Goal: Find specific page/section

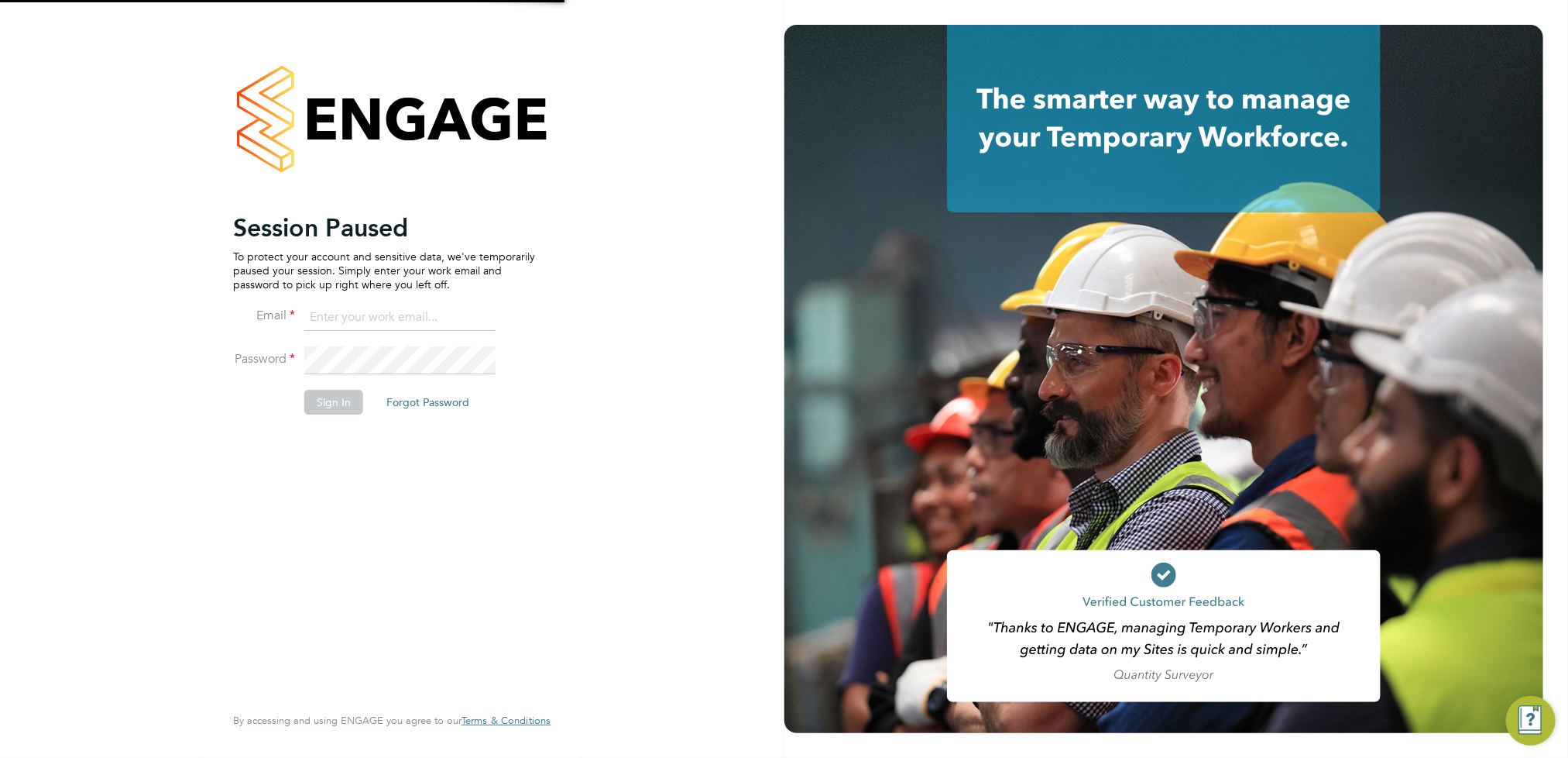
type input "steven.south@mclarenresourcing.co.uk"
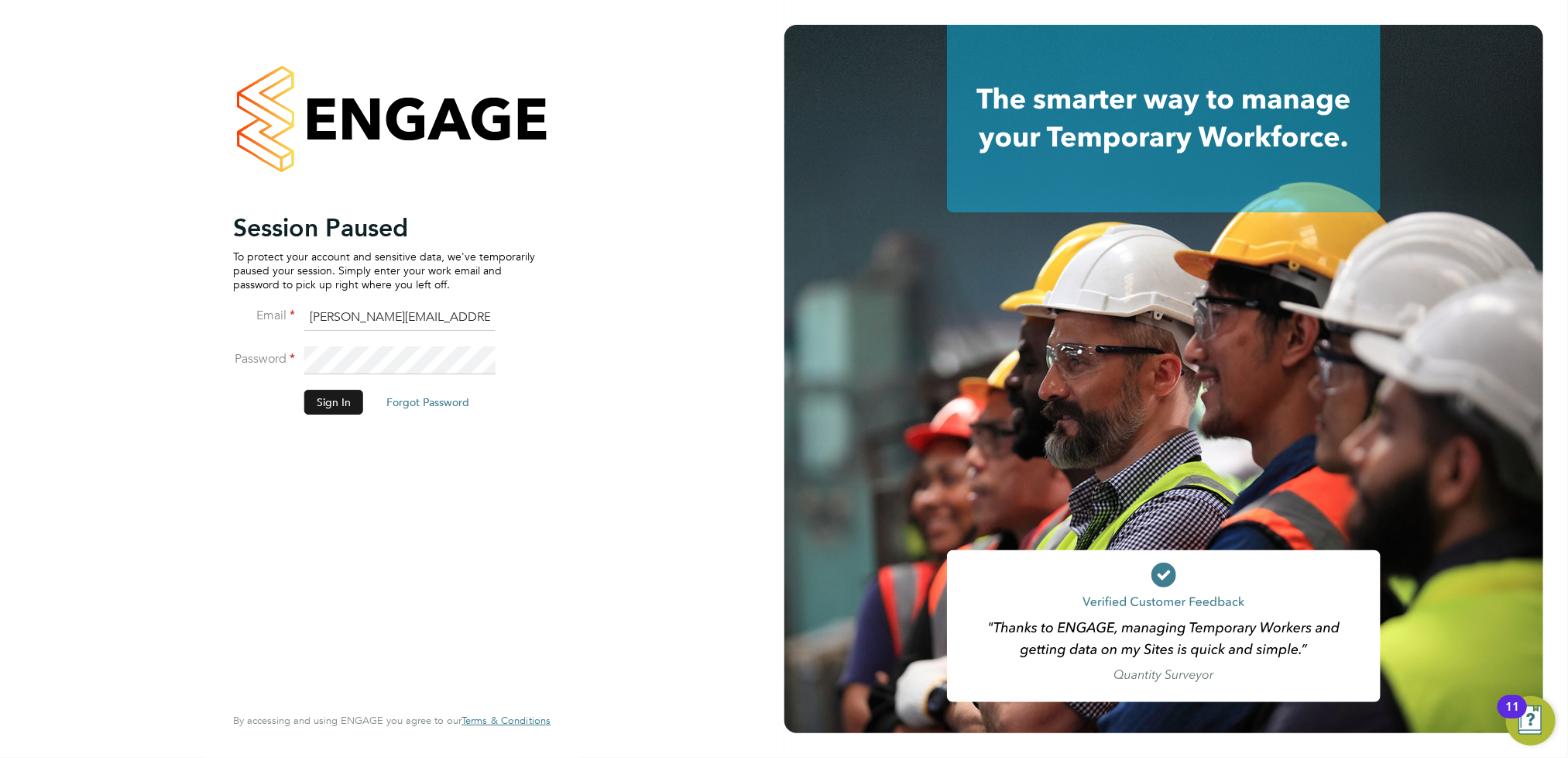
click at [320, 395] on button "Sign In" at bounding box center [333, 402] width 58 height 25
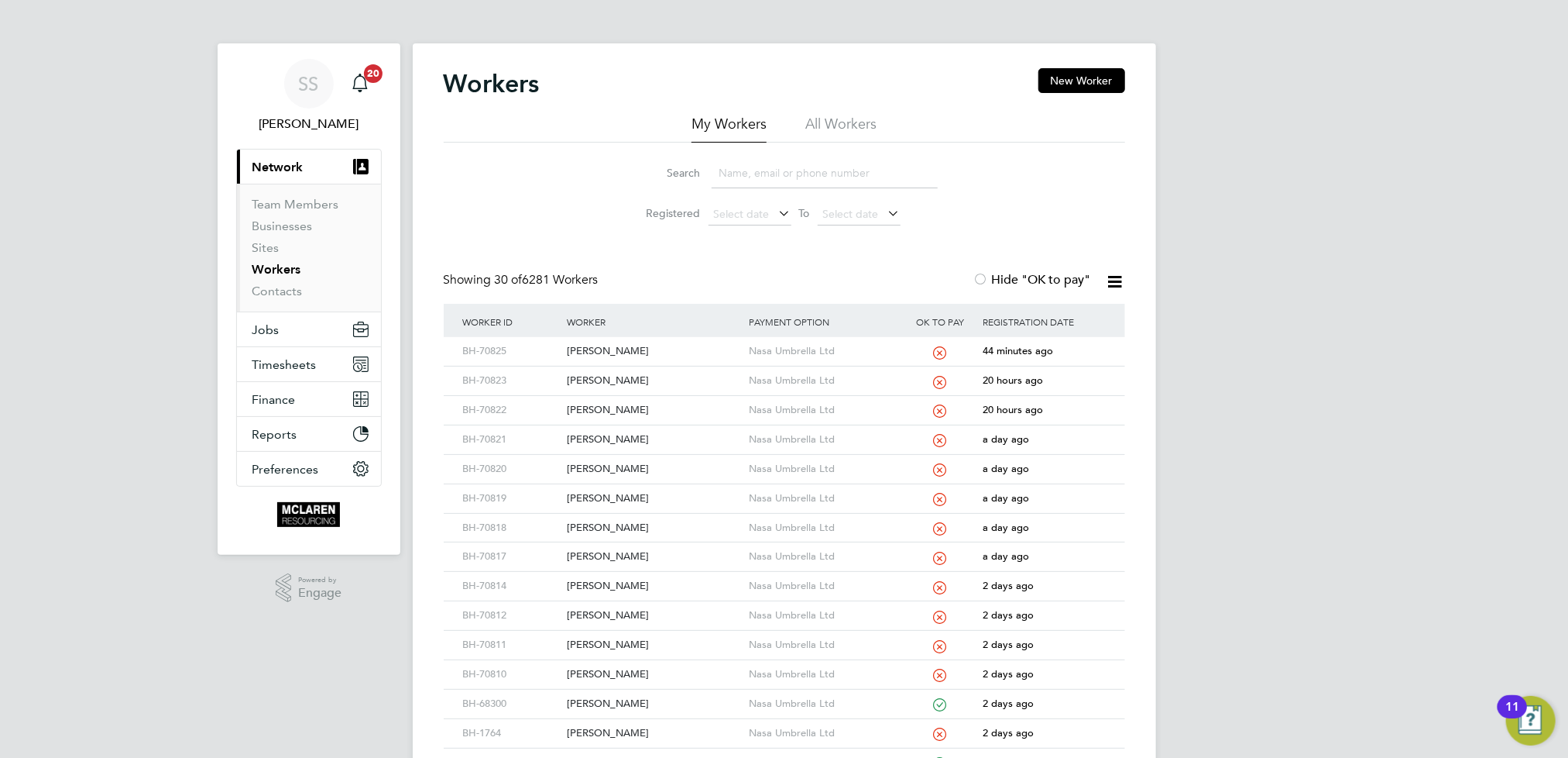
click at [784, 182] on input at bounding box center [825, 173] width 227 height 31
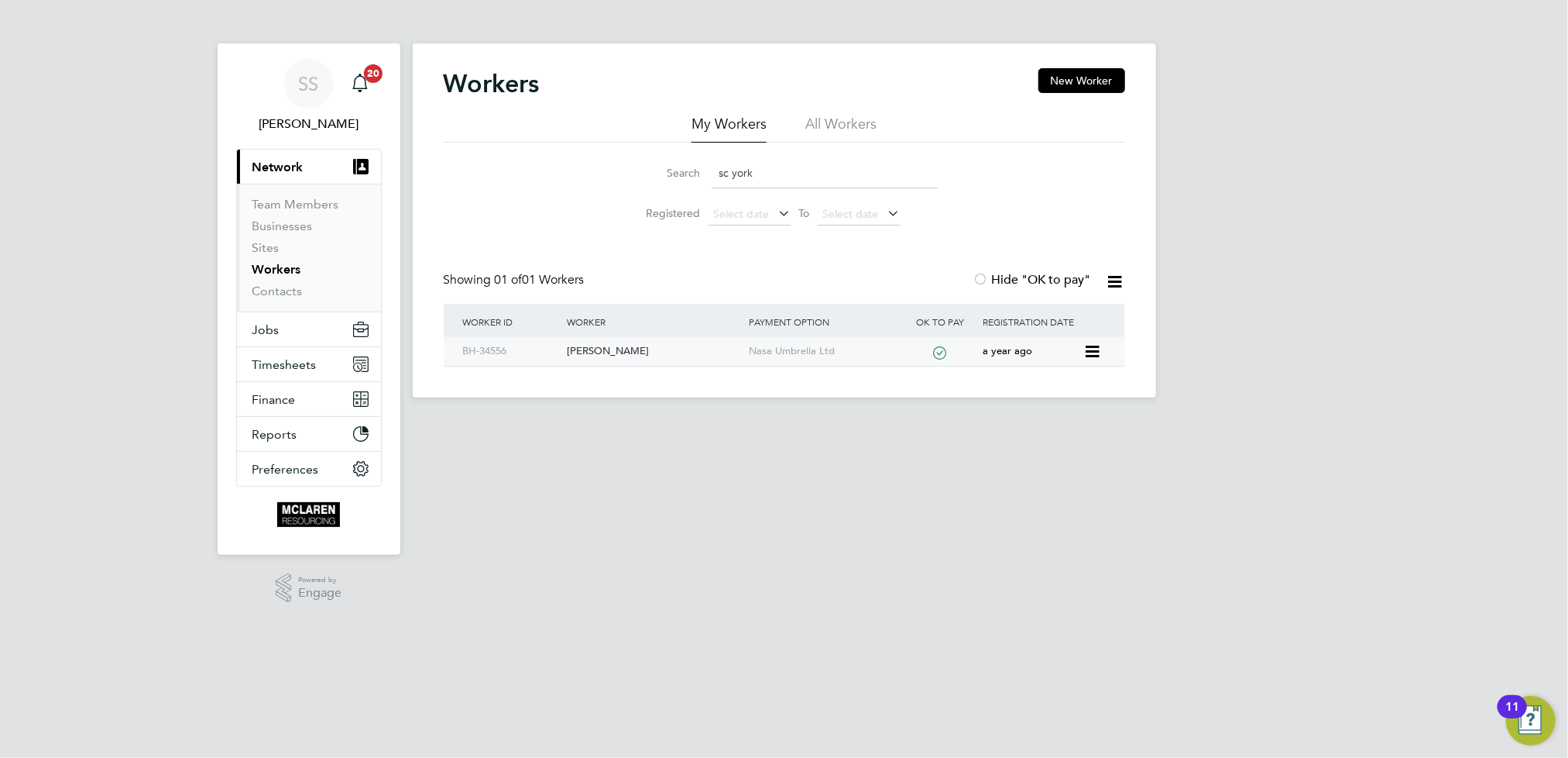
click at [585, 351] on div "Scott York" at bounding box center [654, 351] width 182 height 29
drag, startPoint x: 786, startPoint y: 170, endPoint x: 616, endPoint y: 175, distance: 170.1
click at [616, 175] on li "Search sc york" at bounding box center [784, 173] width 345 height 46
type input "ge zaha"
click at [656, 351] on div "[PERSON_NAME]" at bounding box center [654, 351] width 182 height 29
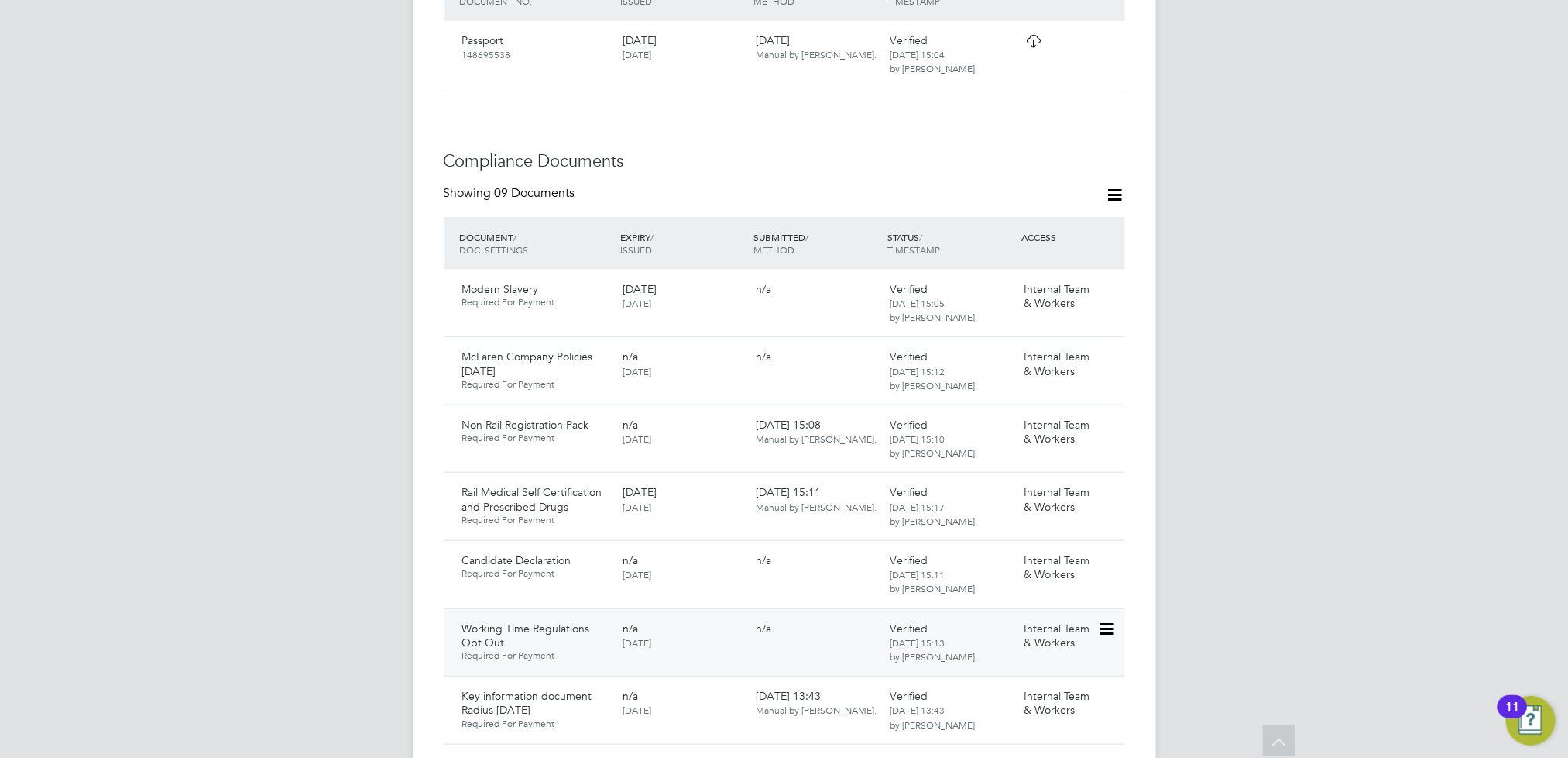
scroll to position [820, 0]
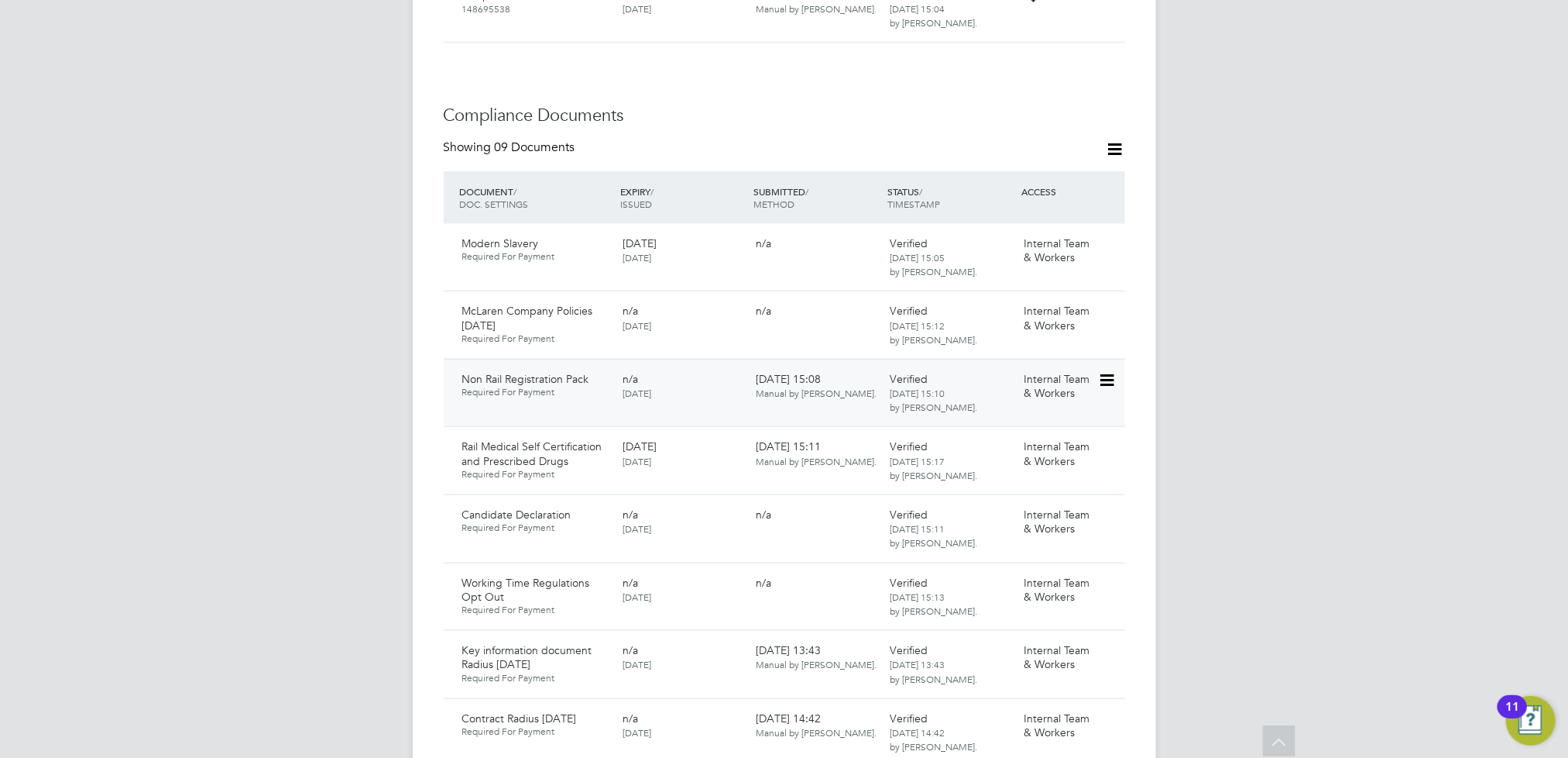
click at [1105, 372] on icon at bounding box center [1106, 381] width 16 height 19
click at [1021, 423] on li "Download Document" at bounding box center [1037, 422] width 155 height 21
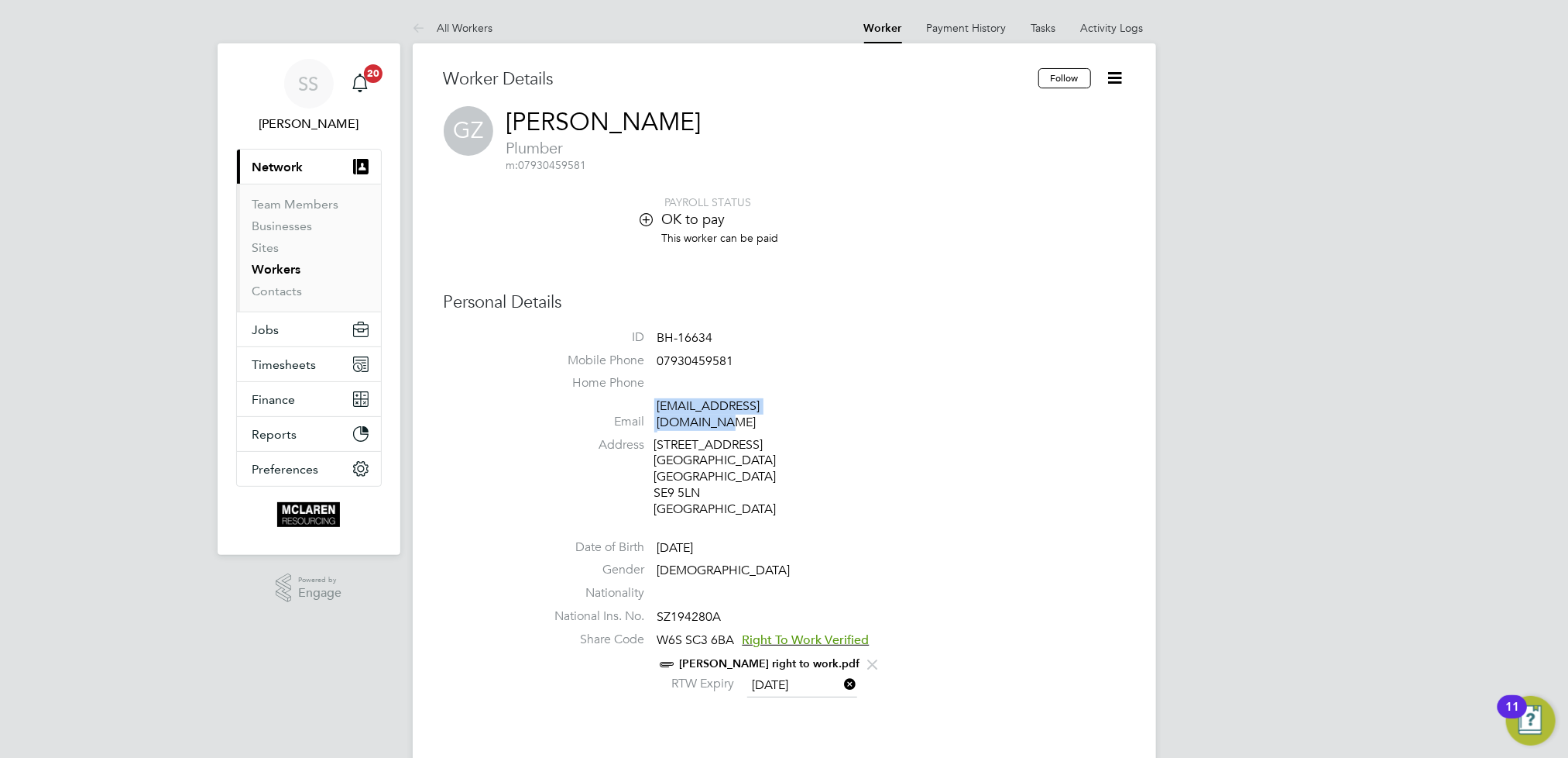
drag, startPoint x: 824, startPoint y: 412, endPoint x: 652, endPoint y: 408, distance: 172.0
click at [652, 408] on li "Email [EMAIL_ADDRESS][DOMAIN_NAME]" at bounding box center [831, 417] width 589 height 38
drag, startPoint x: 652, startPoint y: 408, endPoint x: 787, endPoint y: 433, distance: 137.3
click at [786, 437] on div "[STREET_ADDRESS]" at bounding box center [728, 477] width 147 height 81
drag, startPoint x: 797, startPoint y: 404, endPoint x: 661, endPoint y: 405, distance: 136.0
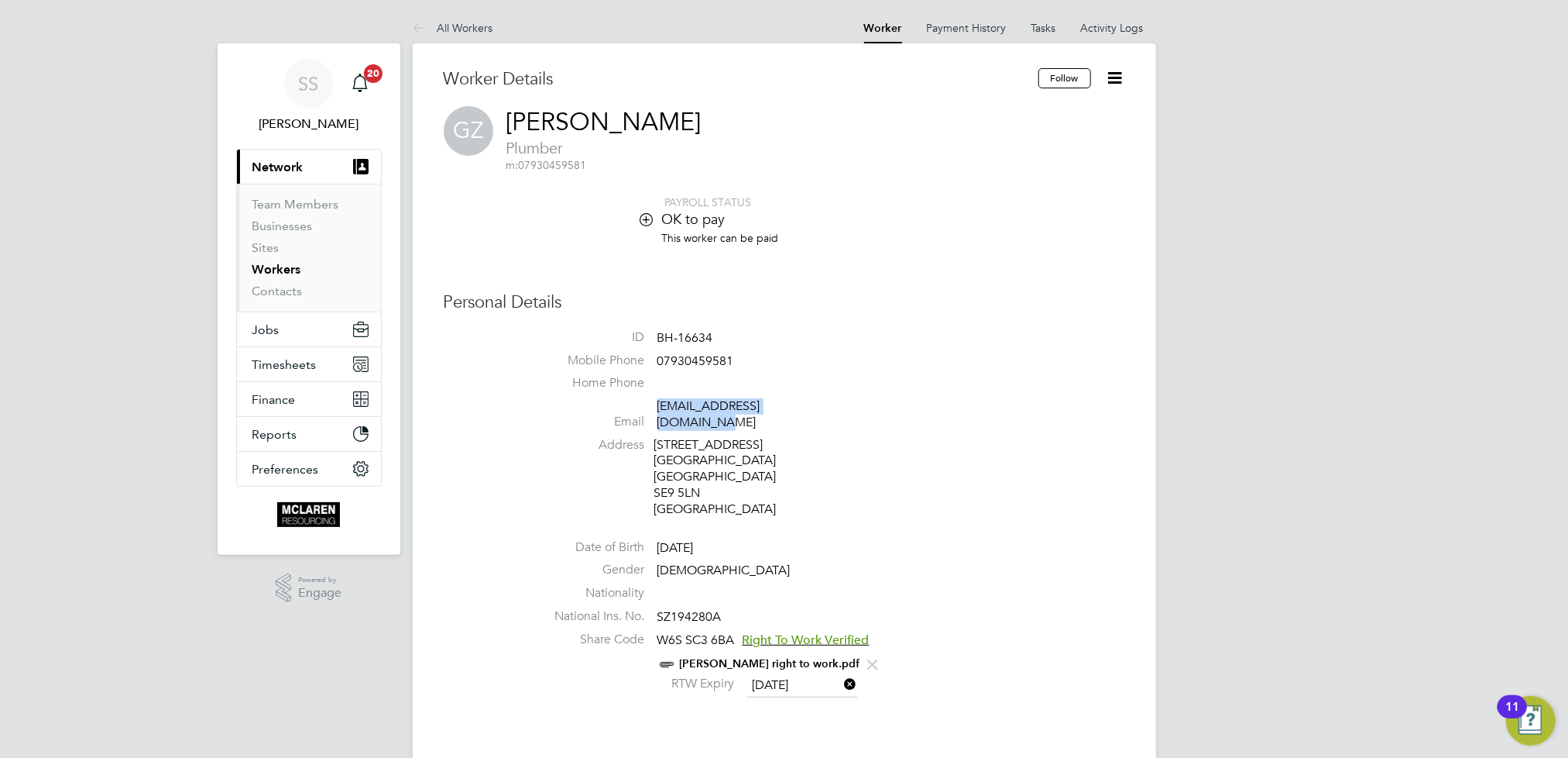
click at [661, 405] on li "Email [EMAIL_ADDRESS][DOMAIN_NAME]" at bounding box center [831, 417] width 589 height 38
drag, startPoint x: 661, startPoint y: 405, endPoint x: 670, endPoint y: 406, distance: 9.1
